Goal: Check status: Check status

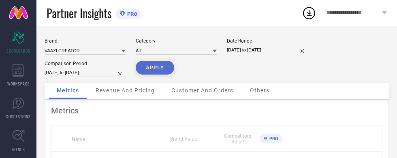
select select "7"
select select "2025"
select select "8"
select select "2025"
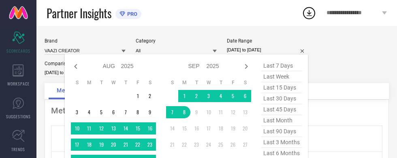
click at [291, 140] on span "last 3 months" at bounding box center [281, 142] width 41 height 11
type input "[DATE] to [DATE]"
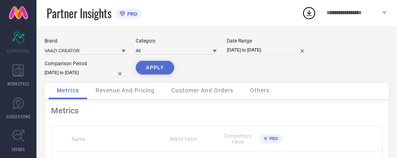
click at [143, 67] on button "APPLY" at bounding box center [155, 68] width 38 height 14
select select "5"
select select "2025"
select select "6"
select select "2025"
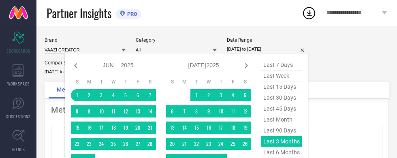
scroll to position [26, 0]
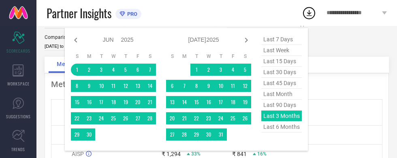
click at [288, 126] on span "last 6 months" at bounding box center [281, 127] width 41 height 11
type input "[DATE] to [DATE]"
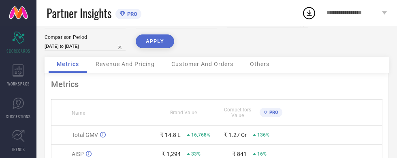
click at [156, 45] on button "APPLY" at bounding box center [155, 41] width 38 height 14
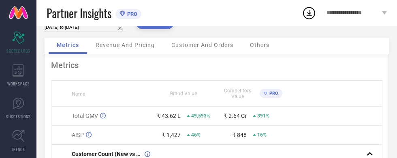
scroll to position [0, 0]
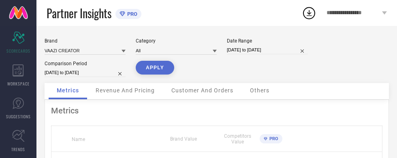
click at [116, 89] on span "Revenue And Pricing" at bounding box center [125, 90] width 59 height 6
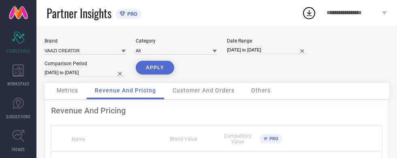
click at [183, 90] on span "Customer And Orders" at bounding box center [204, 90] width 62 height 6
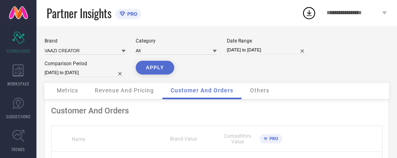
click at [276, 86] on div "Others" at bounding box center [260, 91] width 36 height 16
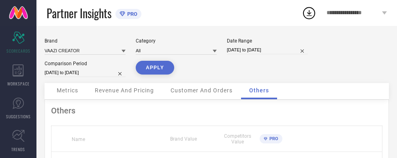
click at [272, 85] on div "Others" at bounding box center [259, 91] width 36 height 16
select select "2"
select select "2025"
select select "3"
select select "2025"
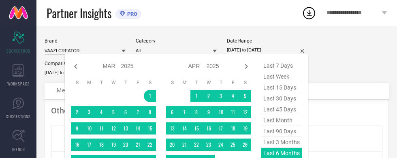
click at [290, 97] on span "last 30 days" at bounding box center [281, 98] width 41 height 11
type input "[DATE] to [DATE]"
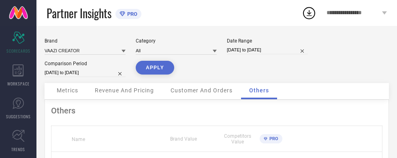
click at [146, 65] on button "APPLY" at bounding box center [155, 68] width 38 height 14
select select "7"
select select "2025"
select select "8"
select select "2025"
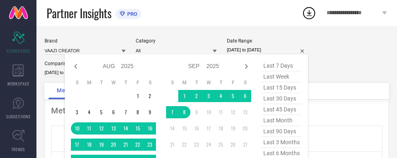
click at [72, 63] on icon at bounding box center [76, 67] width 10 height 10
select select "6"
select select "2025"
select select "7"
select select "2025"
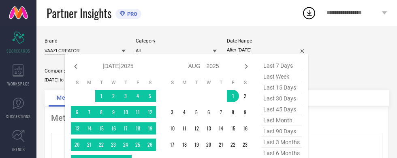
type input "[DATE] to [DATE]"
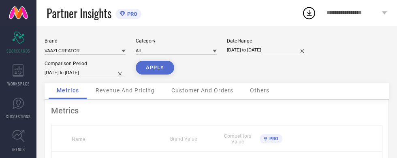
click at [156, 70] on button "APPLY" at bounding box center [155, 68] width 38 height 14
select select "7"
select select "2025"
select select "8"
select select "2025"
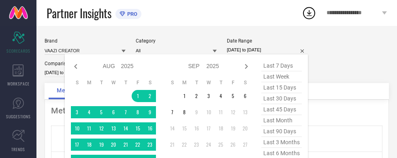
click at [79, 68] on icon at bounding box center [76, 67] width 10 height 10
select select "6"
select select "2025"
select select "7"
select select "2025"
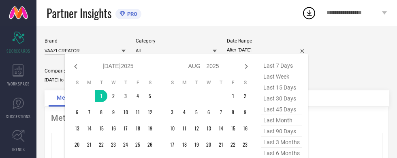
scroll to position [8, 0]
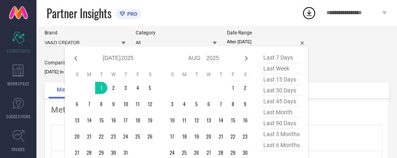
type input "[DATE] to [DATE]"
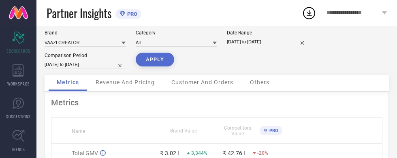
click at [171, 58] on button "APPLY" at bounding box center [155, 60] width 38 height 14
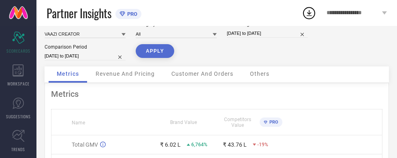
scroll to position [0, 0]
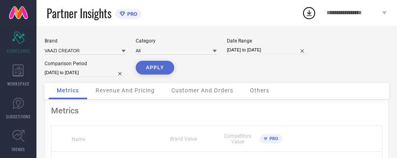
select select "6"
select select "2025"
select select "7"
select select "2025"
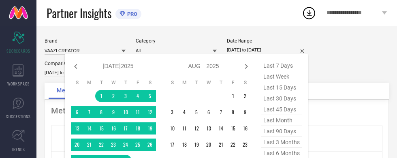
click at [78, 68] on icon at bounding box center [76, 67] width 10 height 10
select select "5"
select select "2025"
select select "6"
select select "2025"
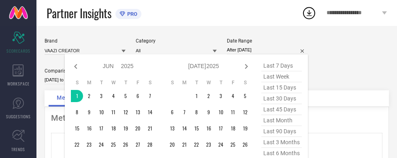
type input "[DATE] to [DATE]"
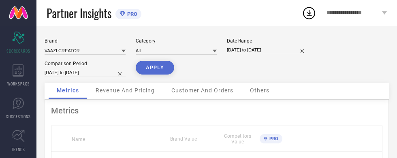
click at [162, 71] on button "APPLY" at bounding box center [155, 68] width 38 height 14
select select "5"
select select "2025"
select select "6"
select select "2025"
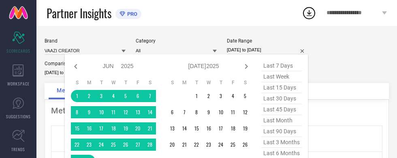
click at [79, 66] on icon at bounding box center [76, 67] width 10 height 10
select select "4"
select select "2025"
select select "5"
select select "2025"
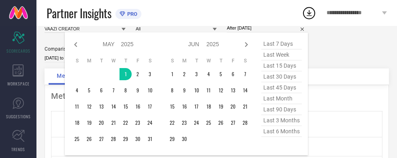
scroll to position [24, 0]
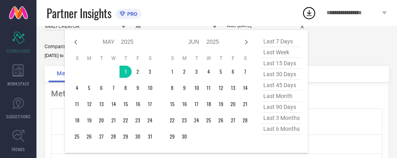
type input "[DATE] to [DATE]"
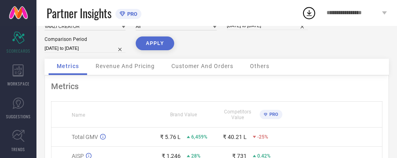
click at [162, 49] on button "APPLY" at bounding box center [155, 43] width 38 height 14
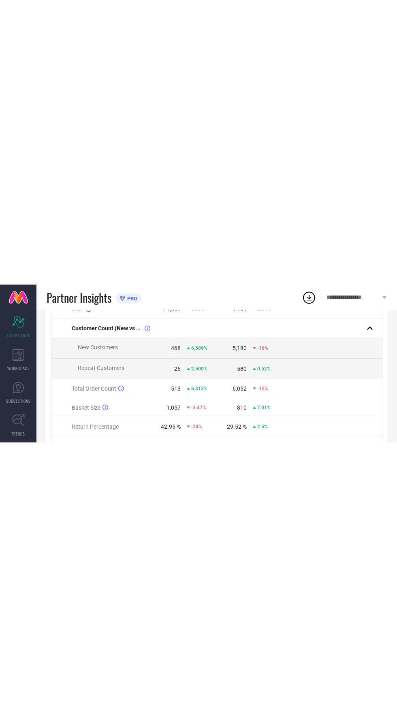
scroll to position [0, 0]
